Goal: Information Seeking & Learning: Learn about a topic

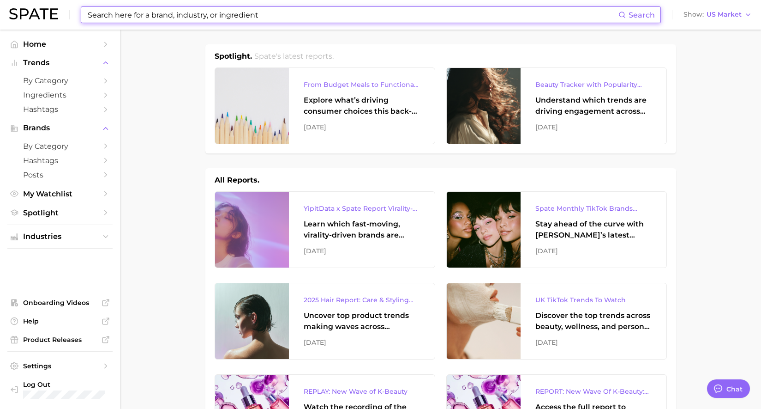
click at [302, 22] on input at bounding box center [353, 15] width 532 height 16
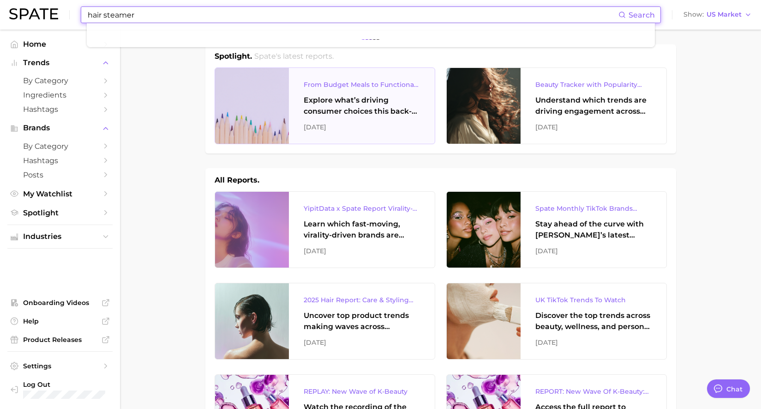
type input "hair steamer"
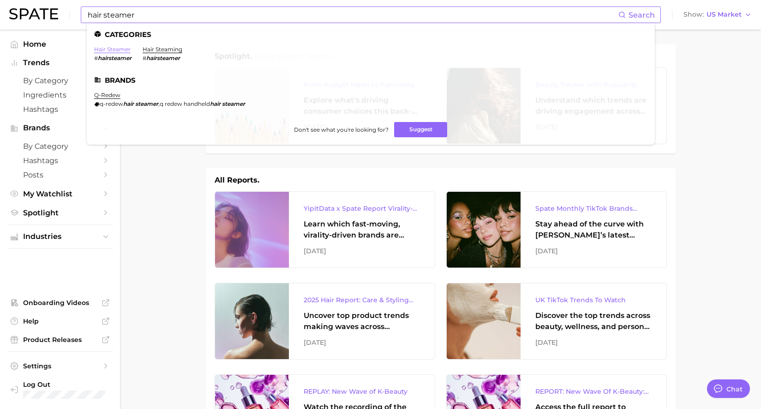
click at [110, 50] on link "hair steamer" at bounding box center [112, 49] width 36 height 7
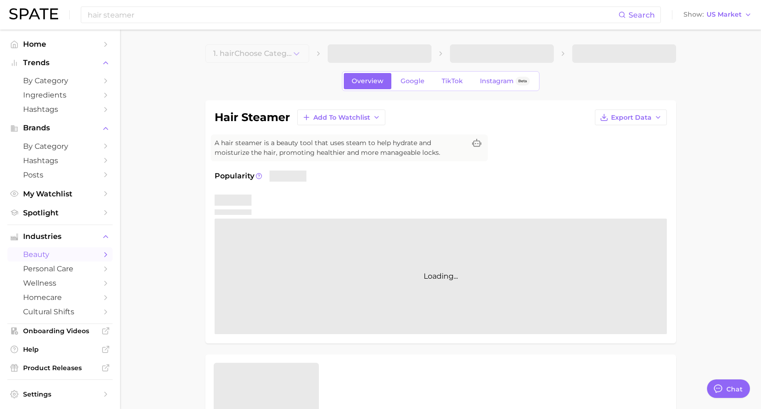
type textarea "x"
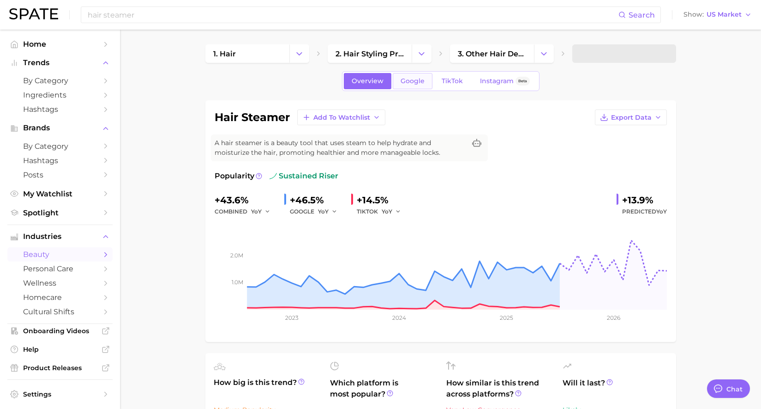
click at [412, 78] on span "Google" at bounding box center [413, 81] width 24 height 8
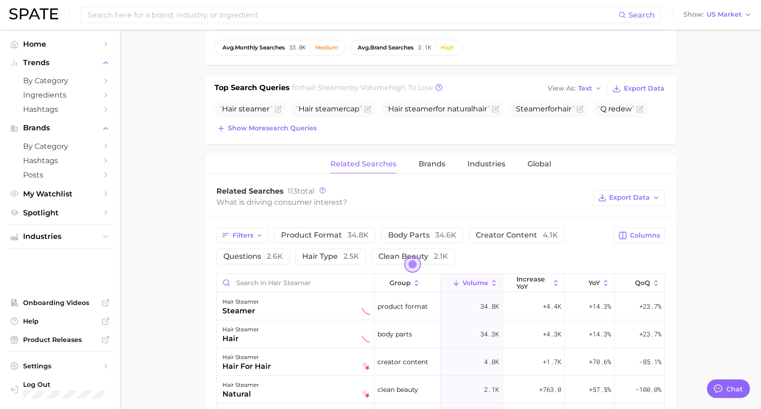
scroll to position [311, 0]
